Goal: Transaction & Acquisition: Purchase product/service

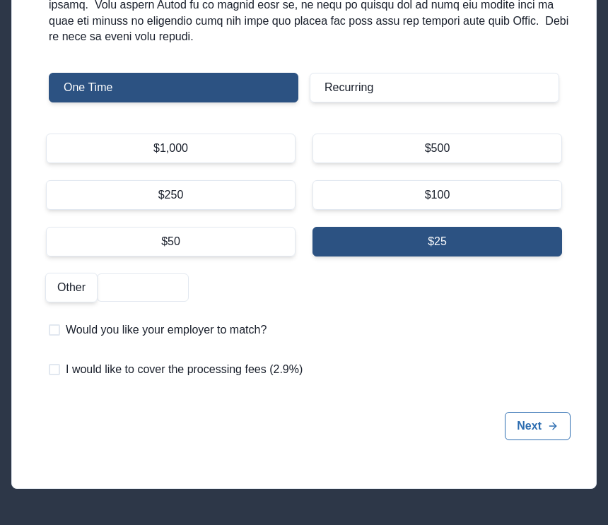
scroll to position [444, 0]
click at [437, 141] on div "$500" at bounding box center [436, 149] width 249 height 30
click at [312, 134] on input "$500" at bounding box center [312, 133] width 1 height 1
radio input "true"
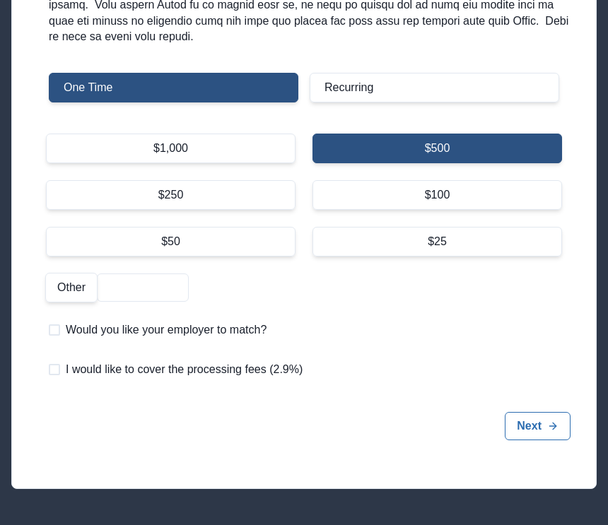
click at [567, 412] on button "Next" at bounding box center [538, 426] width 66 height 28
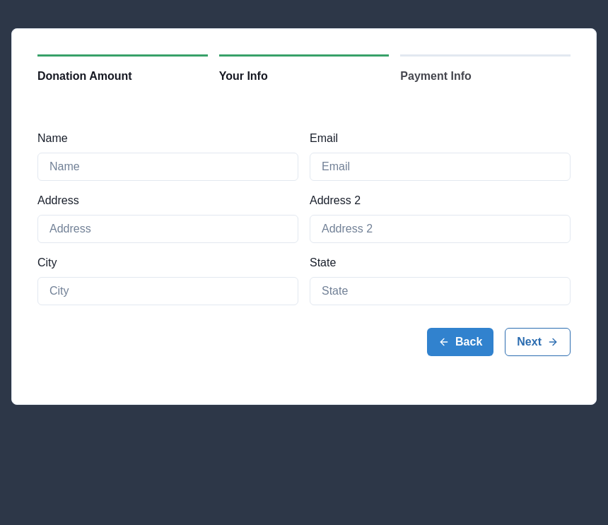
click at [66, 164] on input "Name" at bounding box center [167, 167] width 261 height 28
type input "[PERSON_NAME]"
click at [360, 168] on input "Email" at bounding box center [440, 167] width 261 height 28
type input "[EMAIL_ADDRESS][DOMAIN_NAME]"
click at [69, 228] on input "Address" at bounding box center [167, 229] width 261 height 28
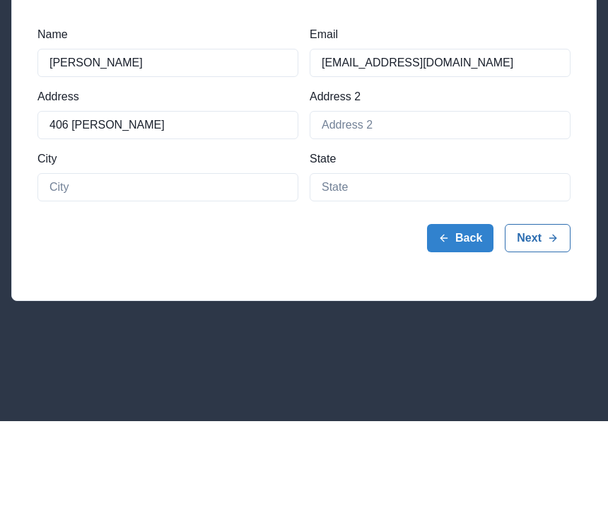
type input "406 [PERSON_NAME]"
click at [69, 277] on input at bounding box center [167, 291] width 261 height 28
type input "[PERSON_NAME]"
click at [368, 277] on input at bounding box center [440, 291] width 261 height 28
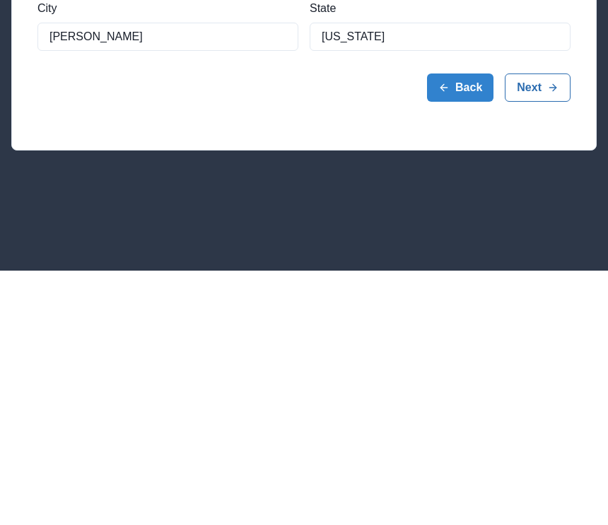
type input "[US_STATE]"
click at [534, 328] on button "Next" at bounding box center [538, 342] width 66 height 28
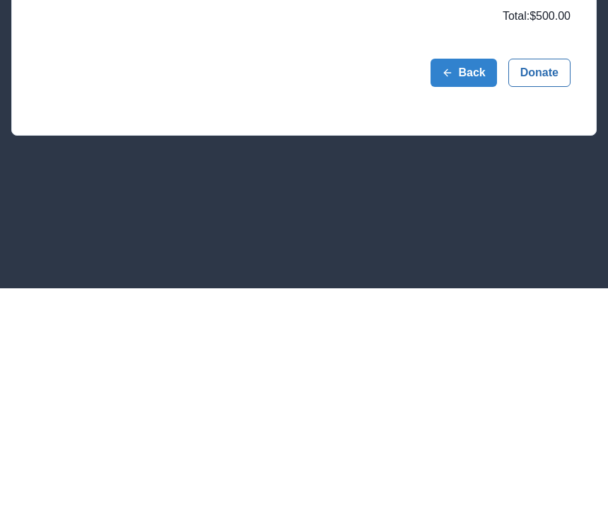
scroll to position [78, 0]
click at [538, 295] on button "Donate" at bounding box center [539, 309] width 62 height 28
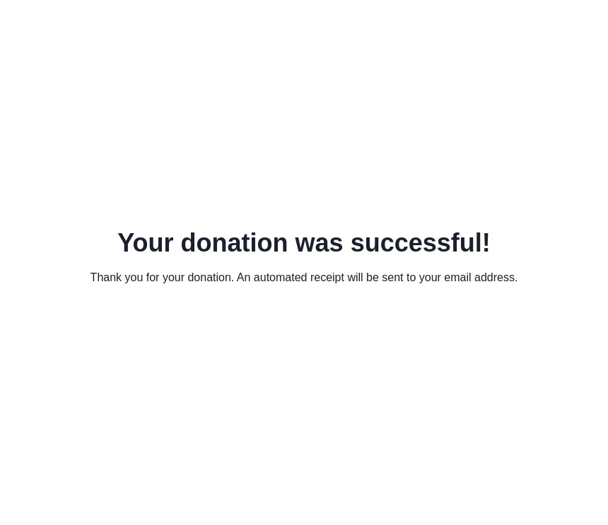
scroll to position [11, 0]
